Goal: Transaction & Acquisition: Obtain resource

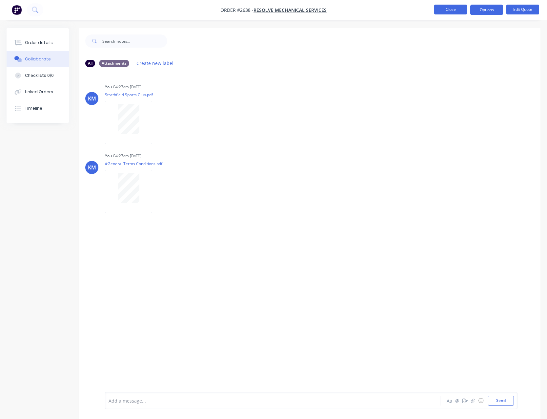
click at [451, 13] on button "Close" at bounding box center [450, 10] width 33 height 10
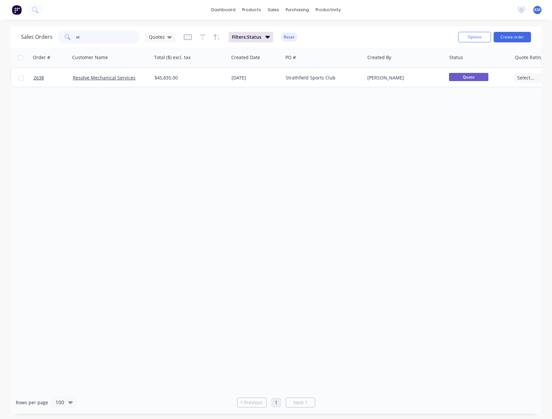
type input "s"
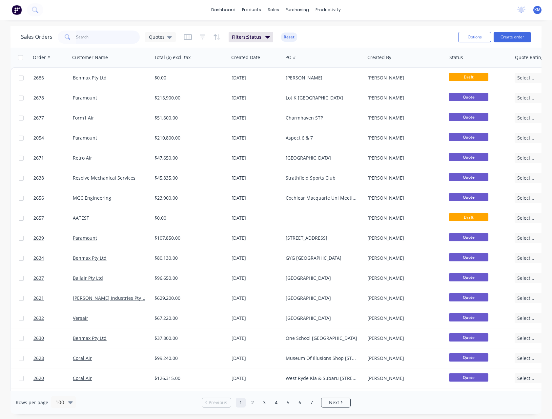
click at [90, 37] on input "text" at bounding box center [108, 37] width 64 height 13
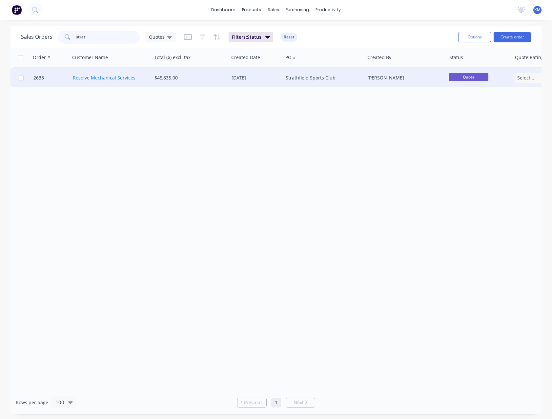
type input "strat"
click at [122, 77] on link "Resolve Mechanical Services" at bounding box center [104, 77] width 63 height 6
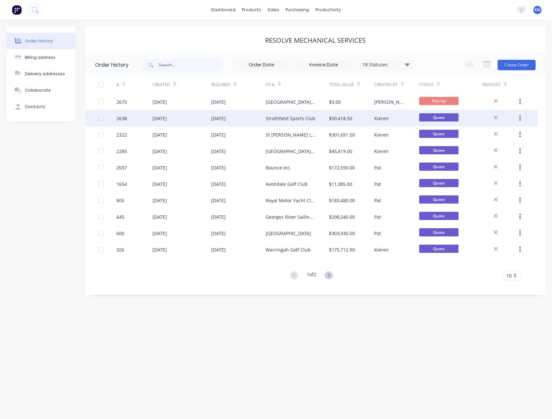
click at [296, 121] on div "Strathfield Sports Club" at bounding box center [291, 118] width 50 height 7
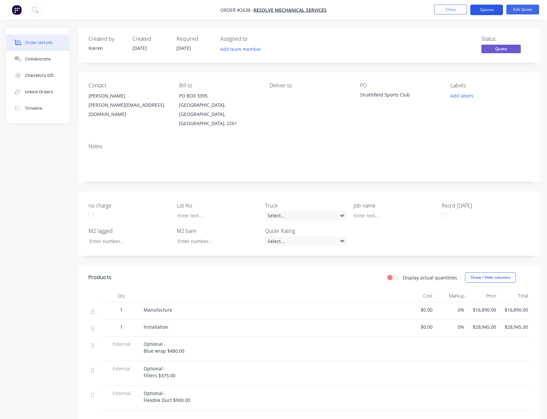
click at [477, 10] on button "Options" at bounding box center [486, 10] width 33 height 10
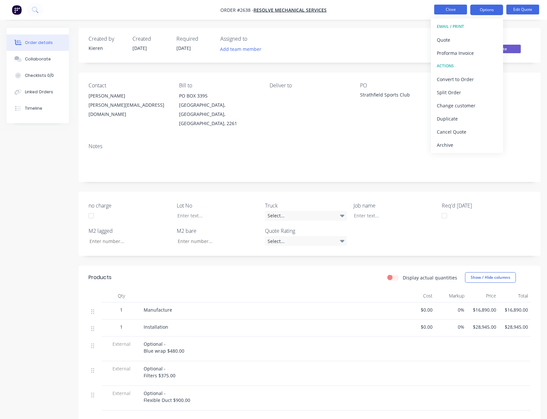
click at [451, 9] on button "Close" at bounding box center [450, 10] width 33 height 10
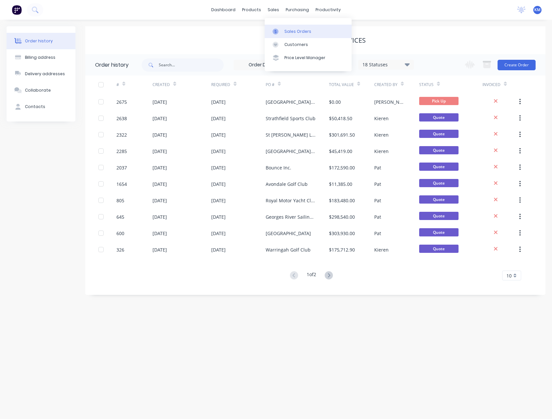
click at [284, 28] on link "Sales Orders" at bounding box center [308, 31] width 87 height 13
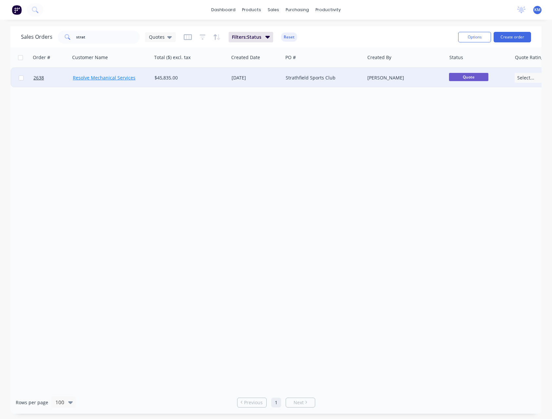
click at [121, 78] on link "Resolve Mechanical Services" at bounding box center [104, 77] width 63 height 6
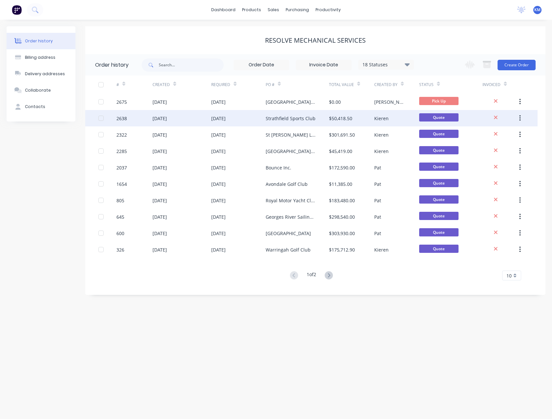
click at [320, 117] on div "Strathfield Sports Club" at bounding box center [297, 118] width 63 height 16
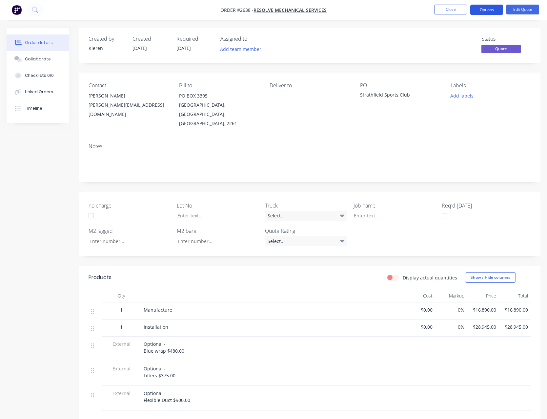
click at [486, 13] on button "Options" at bounding box center [486, 10] width 33 height 10
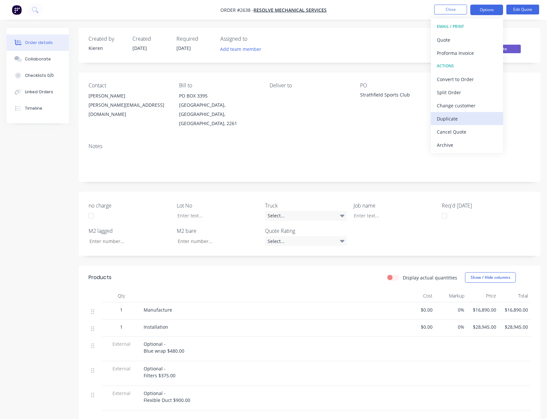
click at [459, 116] on div "Duplicate" at bounding box center [467, 119] width 60 height 10
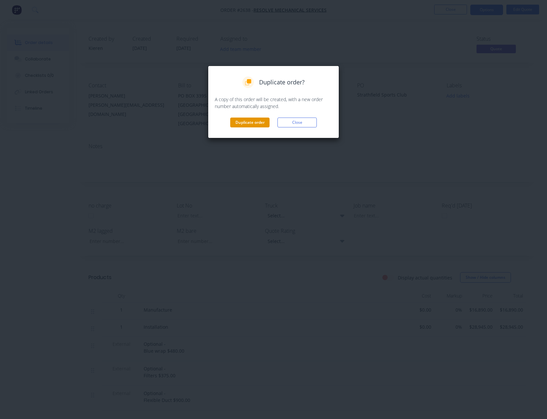
click at [249, 125] on button "Duplicate order" at bounding box center [249, 122] width 39 height 10
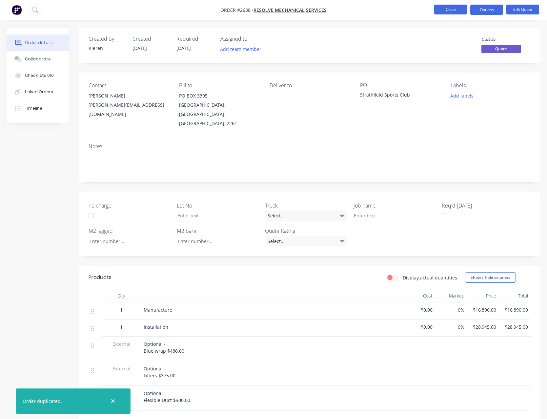
click at [446, 11] on button "Close" at bounding box center [450, 10] width 33 height 10
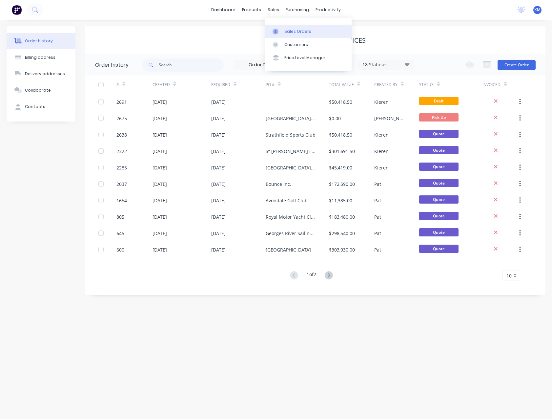
click at [296, 33] on div "Sales Orders" at bounding box center [297, 32] width 27 height 6
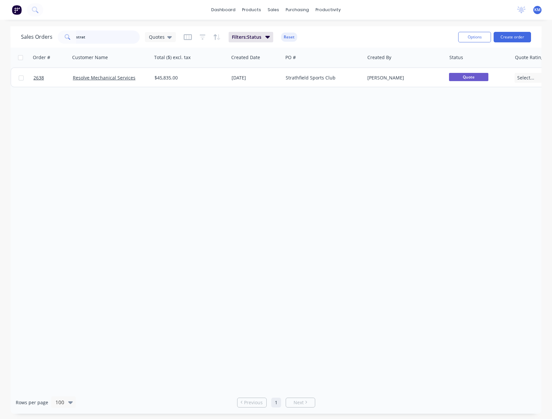
click at [97, 38] on input "strat" at bounding box center [108, 37] width 64 height 13
type input "s"
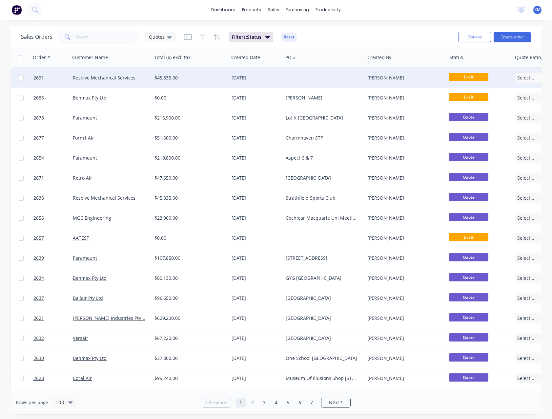
click at [168, 74] on div "$45,835.00" at bounding box center [190, 78] width 77 height 20
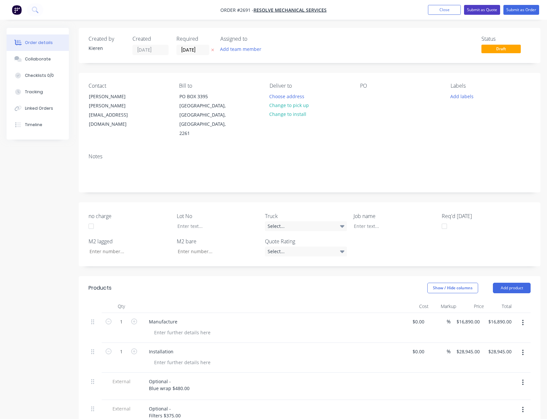
click at [474, 13] on button "Submit as Quote" at bounding box center [482, 10] width 36 height 10
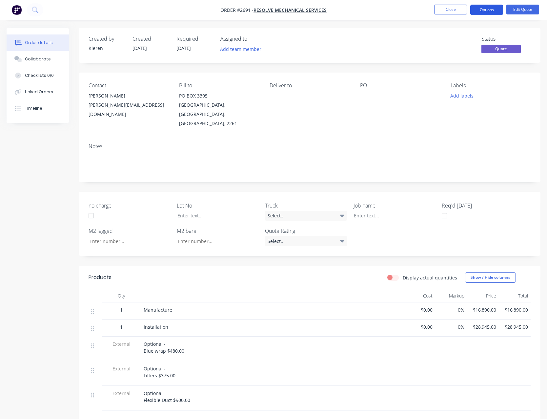
click at [477, 12] on button "Options" at bounding box center [486, 10] width 33 height 10
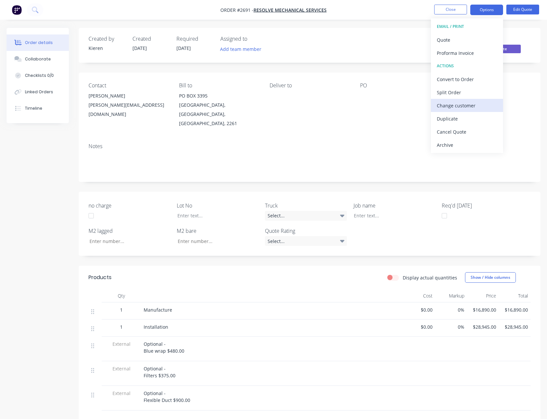
click at [469, 103] on div "Change customer" at bounding box center [467, 106] width 60 height 10
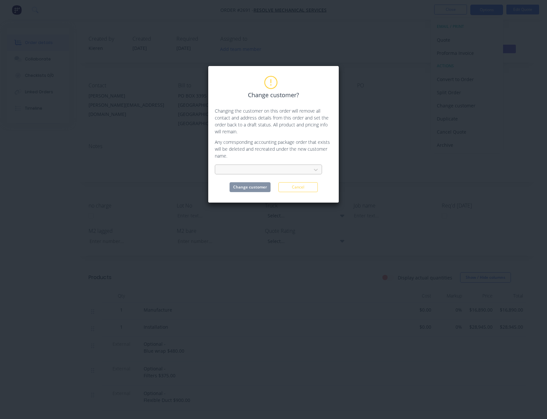
click at [304, 170] on div at bounding box center [264, 170] width 88 height 8
type input "mgc"
click at [289, 184] on div "MGC Engineering" at bounding box center [268, 184] width 107 height 12
click at [253, 186] on button "Change customer" at bounding box center [250, 187] width 41 height 10
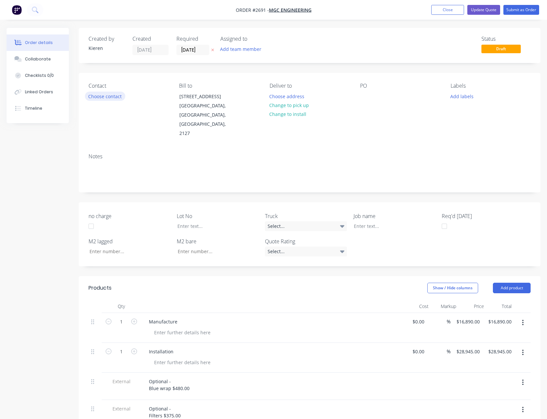
click at [111, 96] on button "Choose contact" at bounding box center [105, 96] width 40 height 9
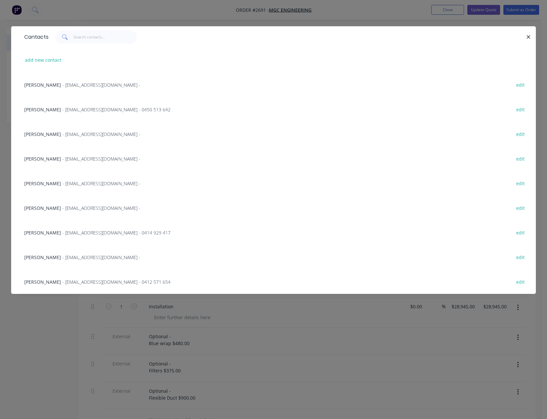
scroll to position [66, 0]
click at [79, 258] on span "- [EMAIL_ADDRESS][DOMAIN_NAME] -" at bounding box center [101, 257] width 78 height 6
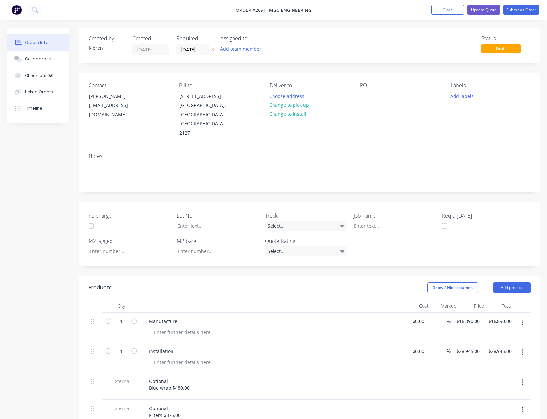
scroll to position [0, 0]
click at [364, 96] on div at bounding box center [365, 97] width 10 height 10
click at [479, 9] on button "Update Quote" at bounding box center [484, 10] width 33 height 10
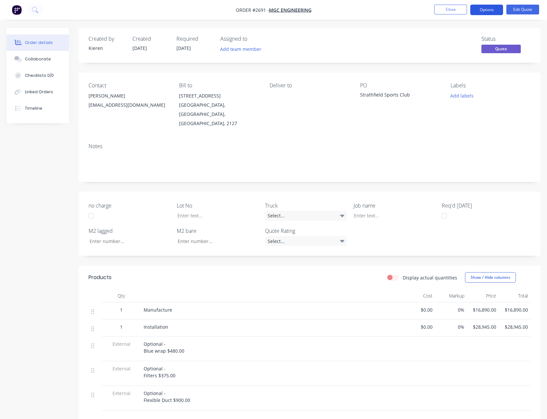
click at [479, 11] on button "Options" at bounding box center [486, 10] width 33 height 10
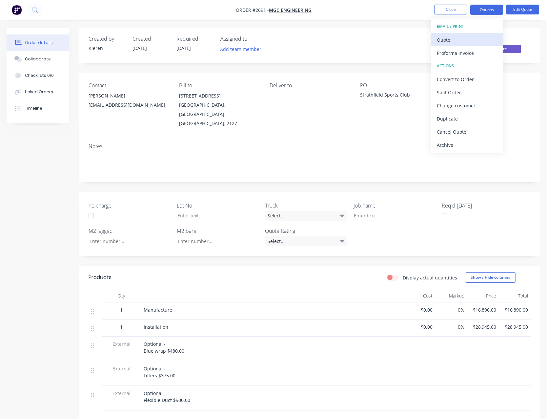
click at [460, 38] on div "Quote" at bounding box center [467, 40] width 60 height 10
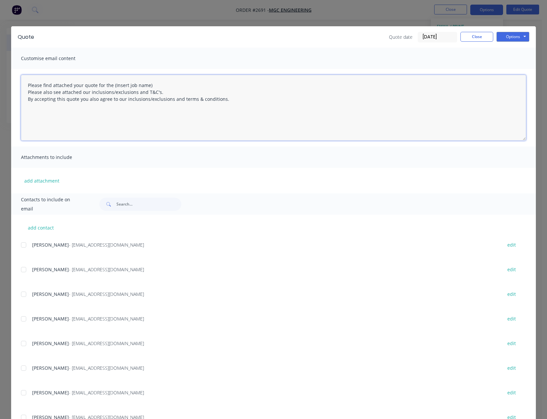
click at [157, 82] on textarea "Please find attached your quote for the (Insert job name) Please also see attac…" at bounding box center [273, 108] width 505 height 66
type textarea "Please find attached your quote for the Strathfield Sports Club Please also see…"
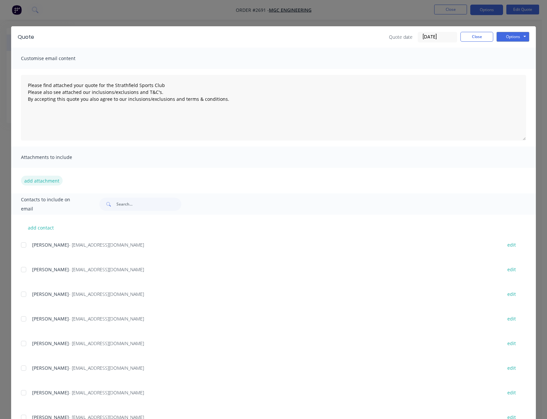
click at [51, 180] on button "add attachment" at bounding box center [42, 181] width 42 height 10
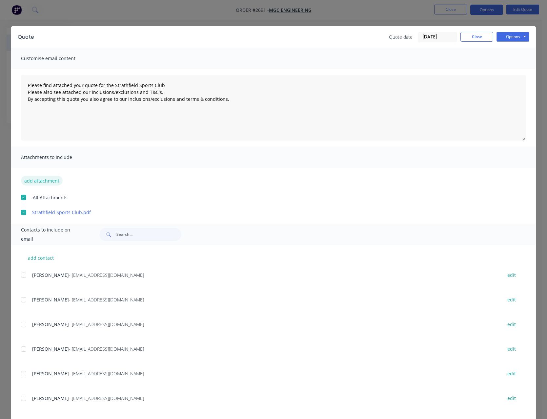
click at [50, 181] on button "add attachment" at bounding box center [42, 181] width 42 height 10
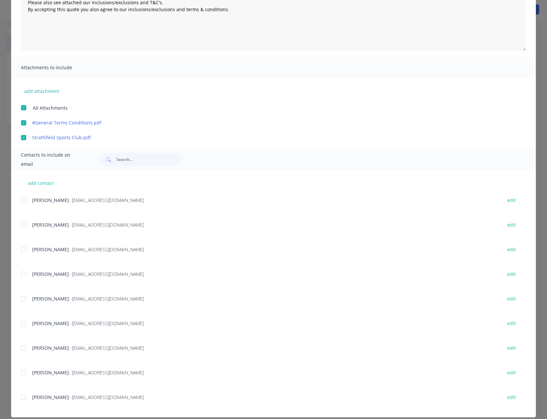
scroll to position [97, 0]
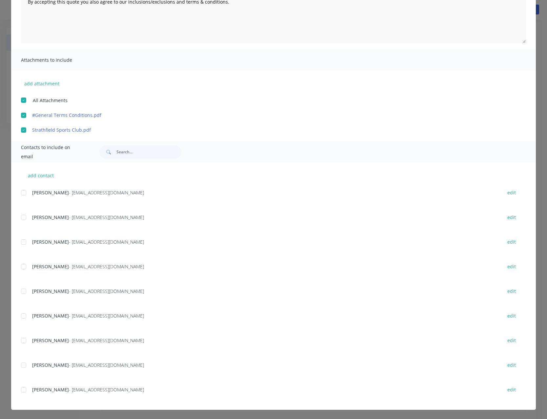
click at [20, 365] on div at bounding box center [23, 364] width 13 height 13
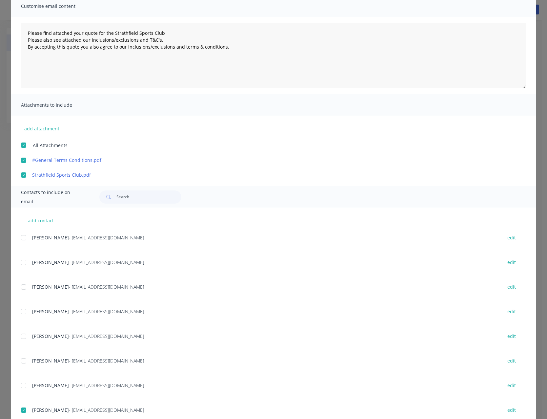
scroll to position [0, 0]
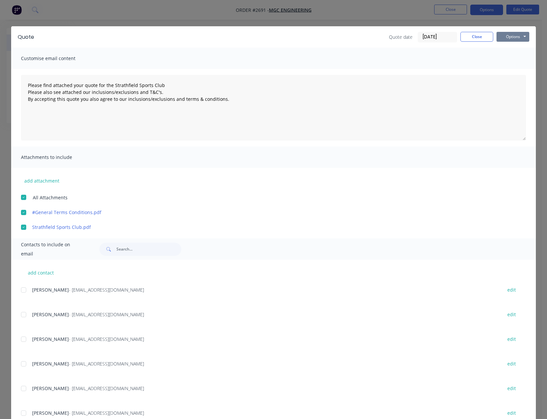
click at [505, 37] on button "Options" at bounding box center [513, 37] width 33 height 10
click at [512, 69] on button "Email" at bounding box center [518, 70] width 42 height 11
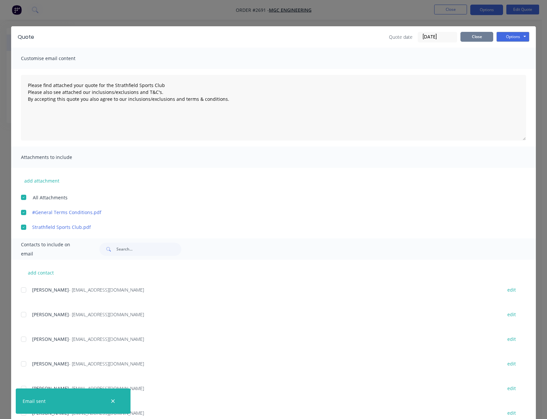
click at [472, 37] on button "Close" at bounding box center [477, 37] width 33 height 10
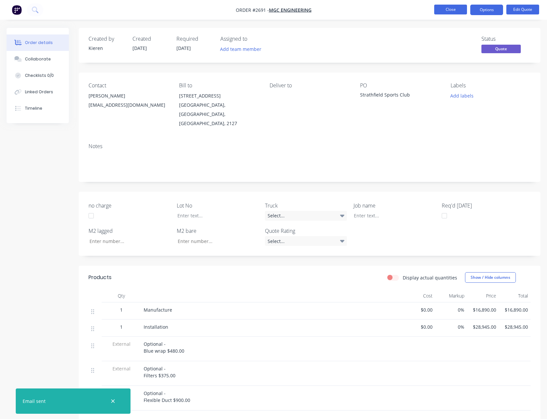
click at [451, 6] on button "Close" at bounding box center [450, 10] width 33 height 10
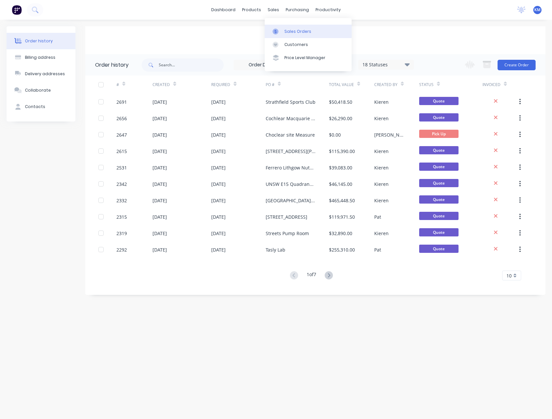
click at [303, 34] on div "Sales Orders" at bounding box center [297, 32] width 27 height 6
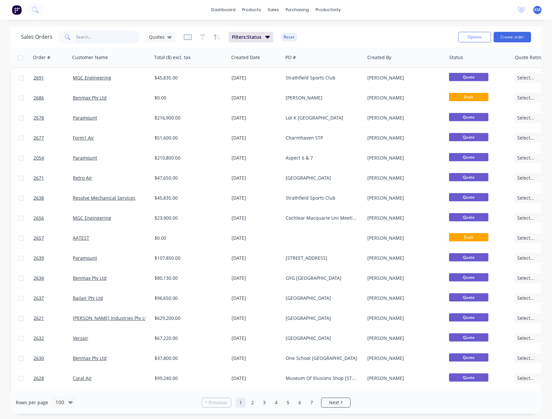
click at [108, 36] on input "text" at bounding box center [108, 37] width 64 height 13
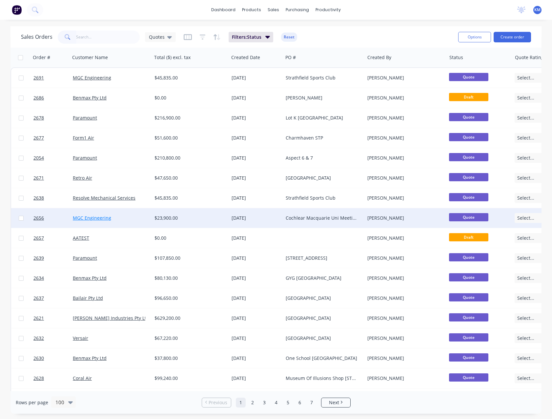
click at [99, 220] on link "MGC Engineering" at bounding box center [92, 218] width 38 height 6
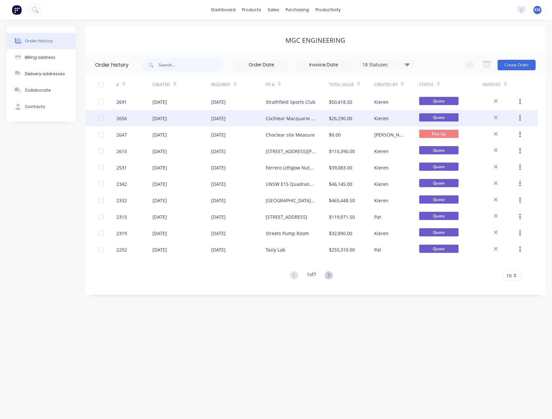
click at [185, 115] on div "[DATE]" at bounding box center [182, 118] width 59 height 16
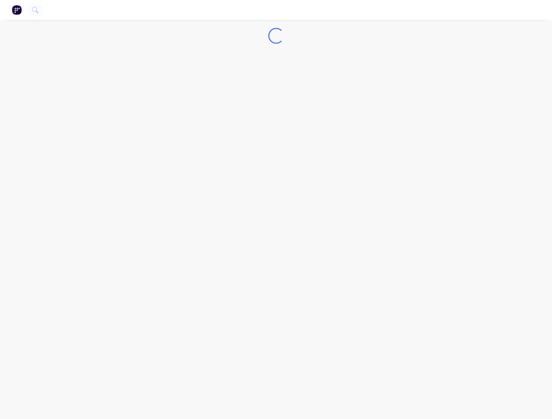
click at [185, 115] on div "Loading..." at bounding box center [276, 209] width 552 height 419
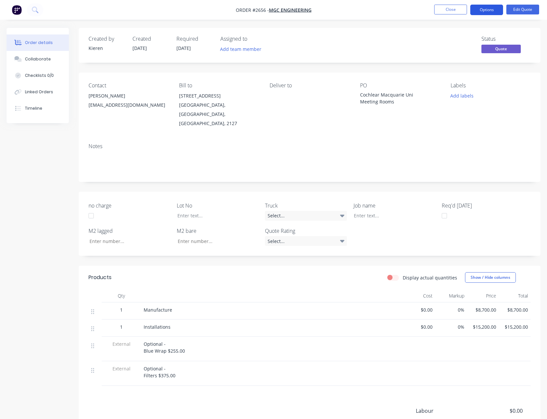
click at [482, 10] on button "Options" at bounding box center [486, 10] width 33 height 10
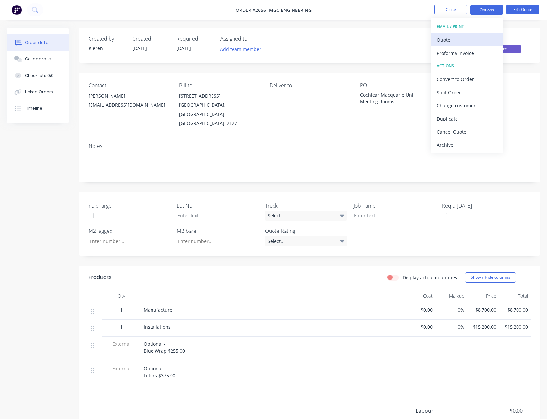
click at [473, 37] on div "Quote" at bounding box center [467, 40] width 60 height 10
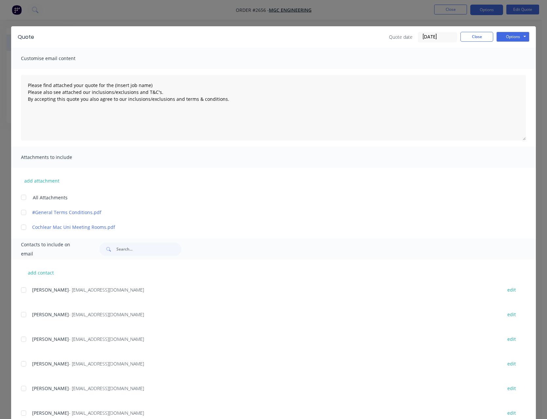
click at [22, 213] on div at bounding box center [23, 212] width 13 height 13
click at [23, 227] on div at bounding box center [23, 226] width 13 height 13
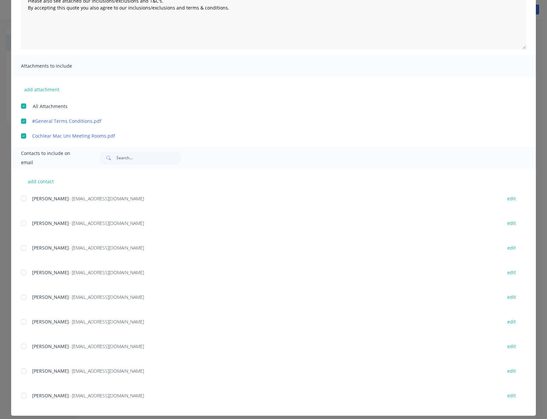
scroll to position [97, 0]
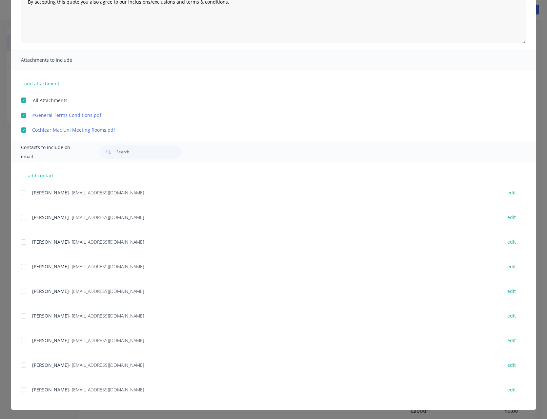
click at [21, 366] on div at bounding box center [23, 364] width 13 height 13
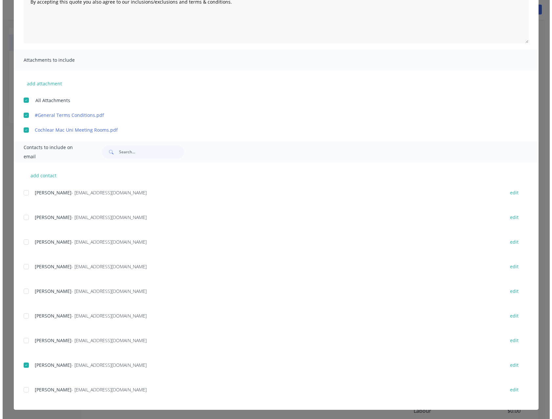
scroll to position [0, 0]
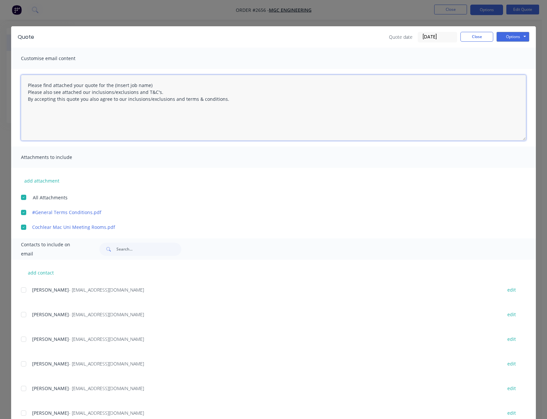
click at [151, 85] on textarea "Please find attached your quote for the (Insert job name) Please also see attac…" at bounding box center [273, 108] width 505 height 66
type textarea "Please find attached your quote for the Cochlear Macquarie Uni Meeting Rooms Pl…"
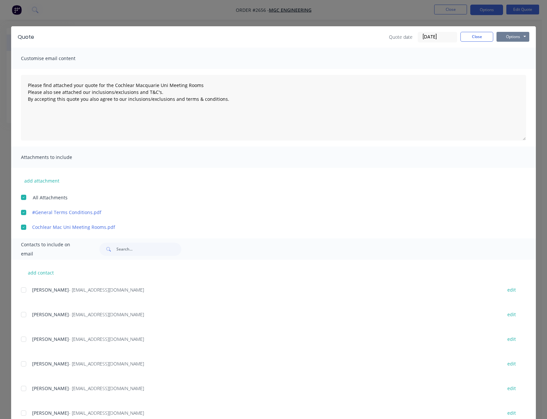
click at [509, 36] on button "Options" at bounding box center [513, 37] width 33 height 10
click at [512, 69] on button "Email" at bounding box center [518, 70] width 42 height 11
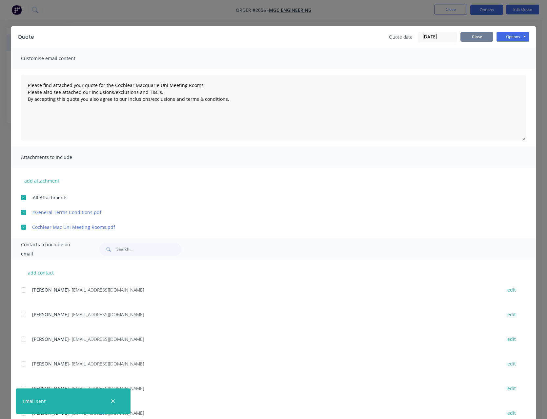
click at [483, 37] on button "Close" at bounding box center [477, 37] width 33 height 10
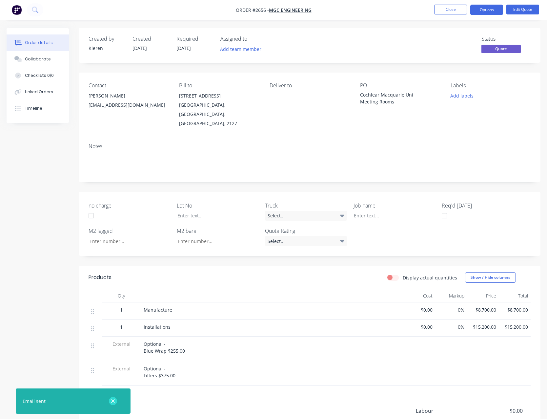
click at [112, 402] on icon "button" at bounding box center [113, 401] width 4 height 4
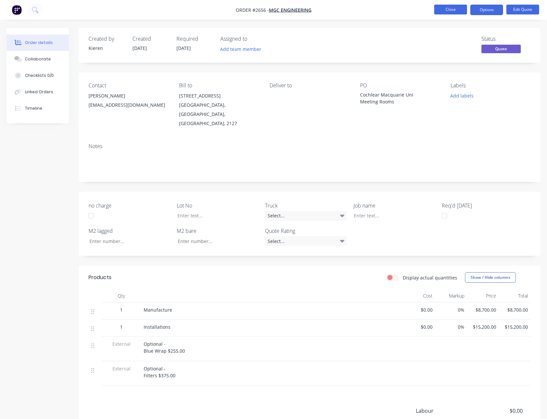
click at [455, 8] on button "Close" at bounding box center [450, 10] width 33 height 10
